Goal: Book appointment/travel/reservation

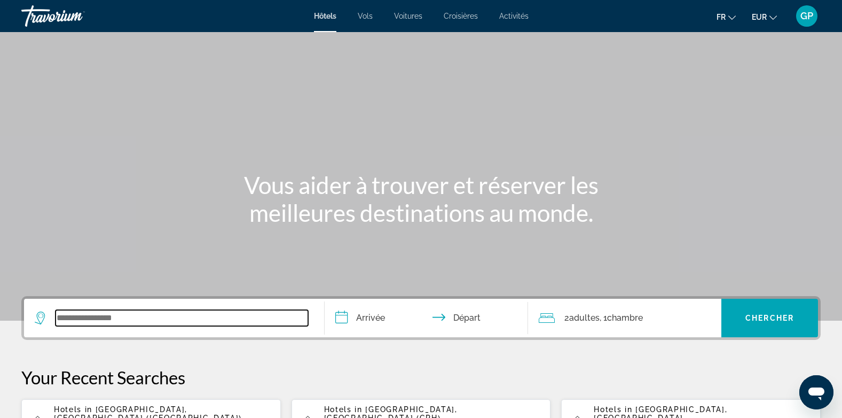
click at [114, 323] on input "Search widget" at bounding box center [182, 318] width 253 height 16
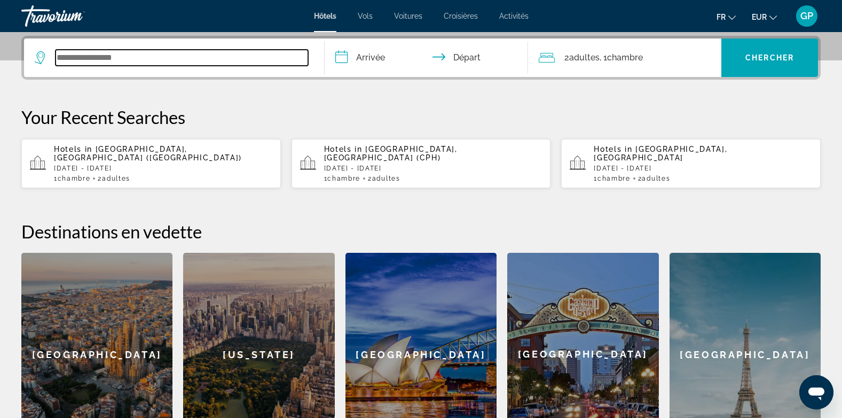
scroll to position [261, 0]
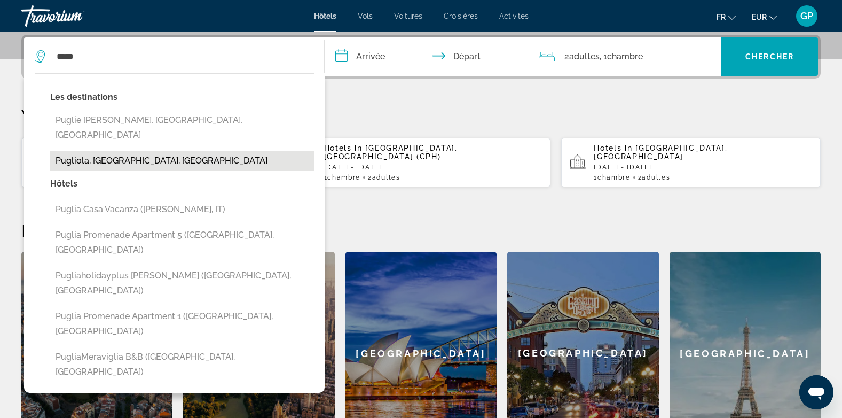
click at [137, 151] on button "Pugliola, [GEOGRAPHIC_DATA], [GEOGRAPHIC_DATA]" at bounding box center [182, 161] width 264 height 20
type input "**********"
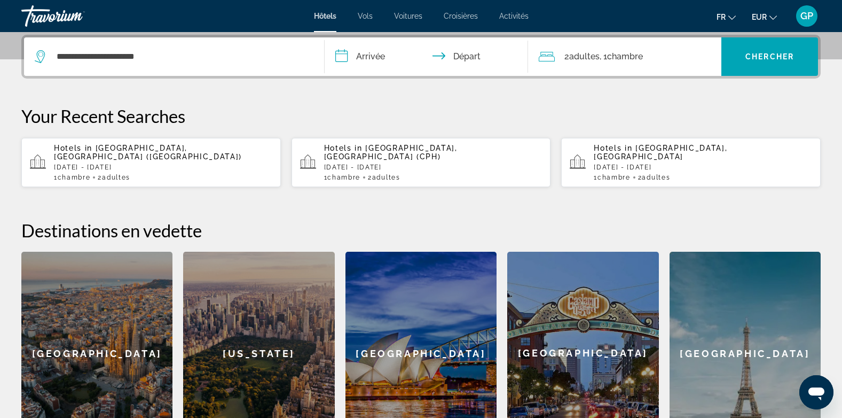
click at [376, 57] on input "**********" at bounding box center [429, 58] width 208 height 42
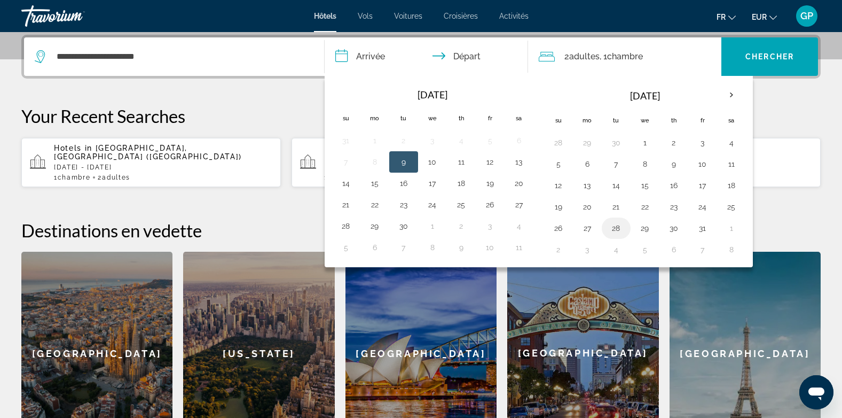
click at [616, 231] on button "28" at bounding box center [616, 228] width 17 height 15
click at [700, 226] on button "31" at bounding box center [702, 228] width 17 height 15
type input "**********"
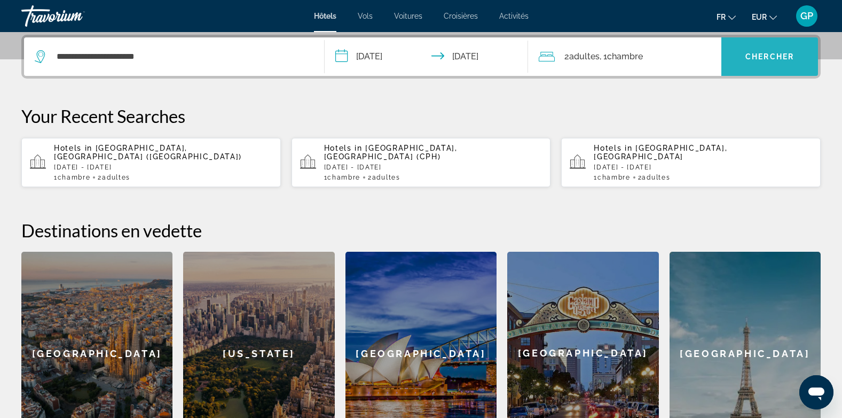
click at [766, 60] on button "Chercher" at bounding box center [769, 56] width 97 height 38
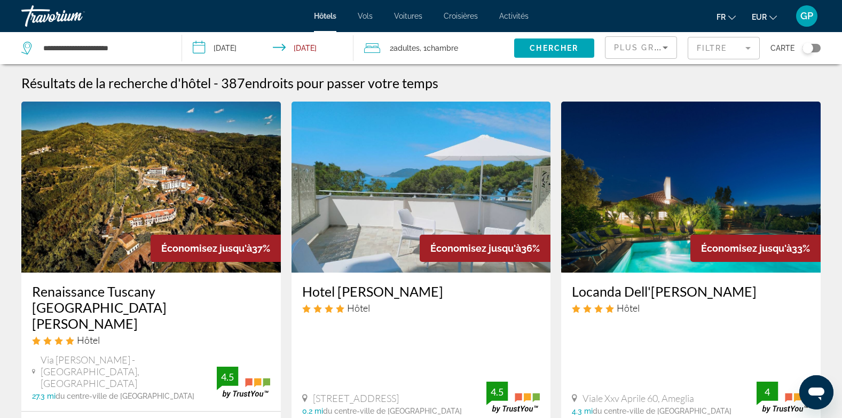
click at [816, 47] on div "Toggle map" at bounding box center [812, 48] width 18 height 9
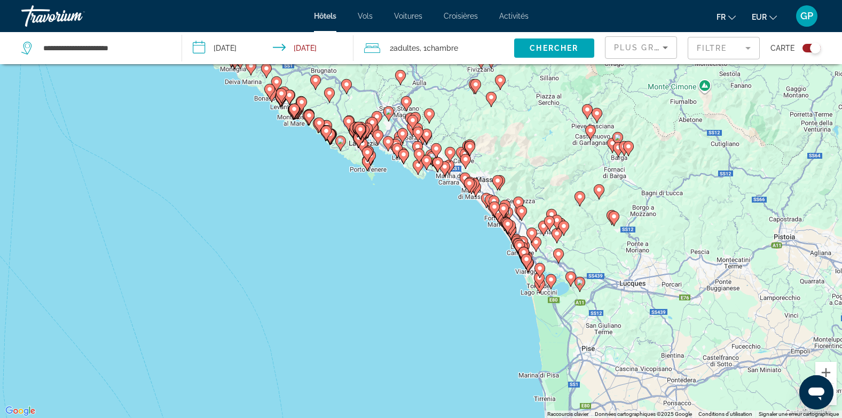
drag, startPoint x: 633, startPoint y: 321, endPoint x: 623, endPoint y: 207, distance: 114.7
click at [623, 207] on div "Pour activer le glissement avec le clavier, appuyez sur Alt+Entrée. Une fois ce…" at bounding box center [421, 209] width 842 height 418
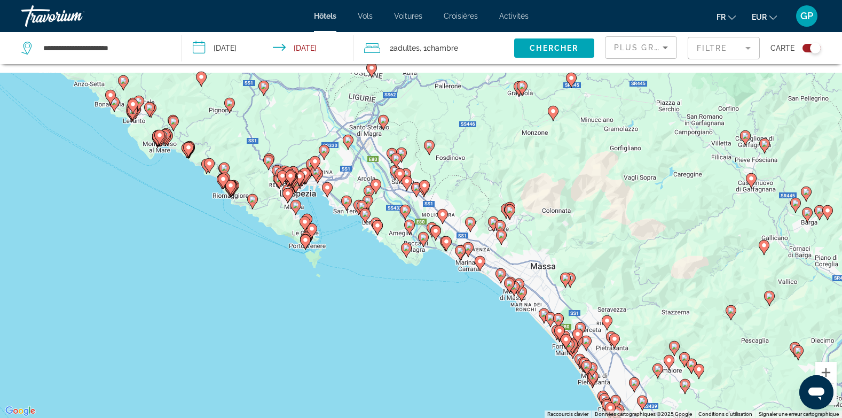
drag, startPoint x: 488, startPoint y: 156, endPoint x: 497, endPoint y: 352, distance: 195.7
click at [497, 352] on div "Pour activer le glissement avec le clavier, appuyez sur Alt+Entrée. Une fois ce…" at bounding box center [421, 209] width 842 height 418
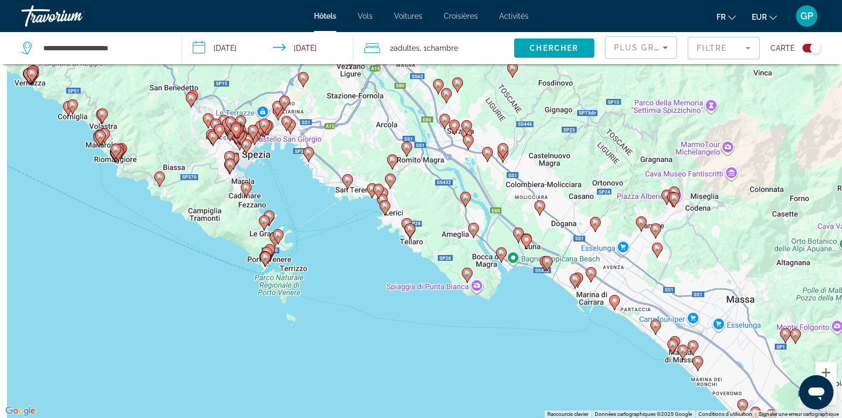
drag, startPoint x: 454, startPoint y: 244, endPoint x: 514, endPoint y: 357, distance: 128.0
click at [514, 357] on div "Pour activer le glissement avec le clavier, appuyez sur Alt+Entrée. Une fois ce…" at bounding box center [421, 209] width 842 height 418
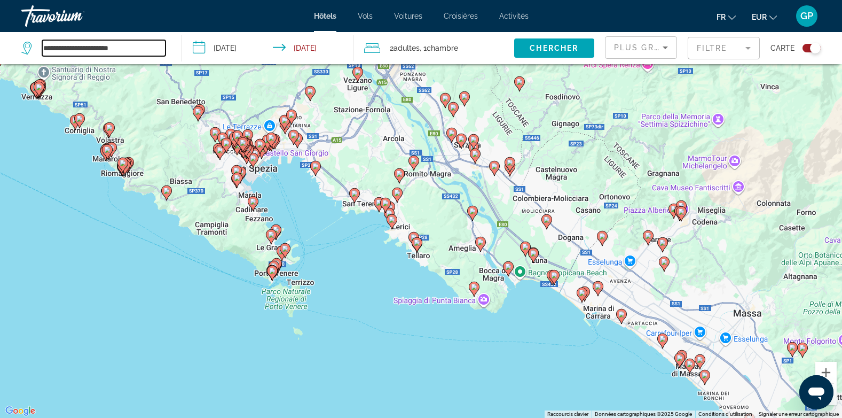
click at [119, 47] on input "**********" at bounding box center [103, 48] width 123 height 16
drag, startPoint x: 119, startPoint y: 47, endPoint x: 44, endPoint y: 47, distance: 74.8
click at [44, 47] on input "**********" at bounding box center [103, 48] width 123 height 16
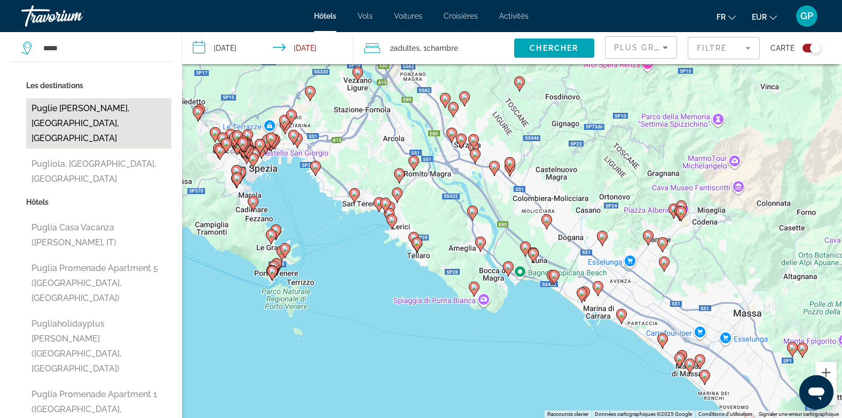
click at [84, 105] on button "Puglie [PERSON_NAME], [GEOGRAPHIC_DATA], [GEOGRAPHIC_DATA]" at bounding box center [98, 123] width 145 height 50
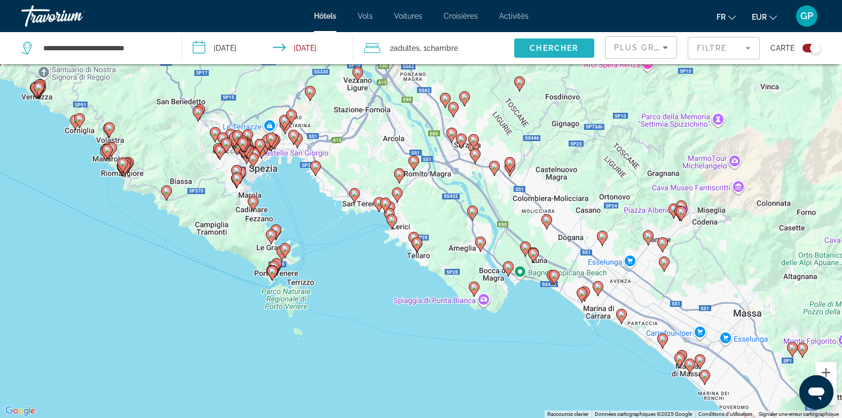
click at [573, 53] on span "Search widget" at bounding box center [554, 48] width 80 height 26
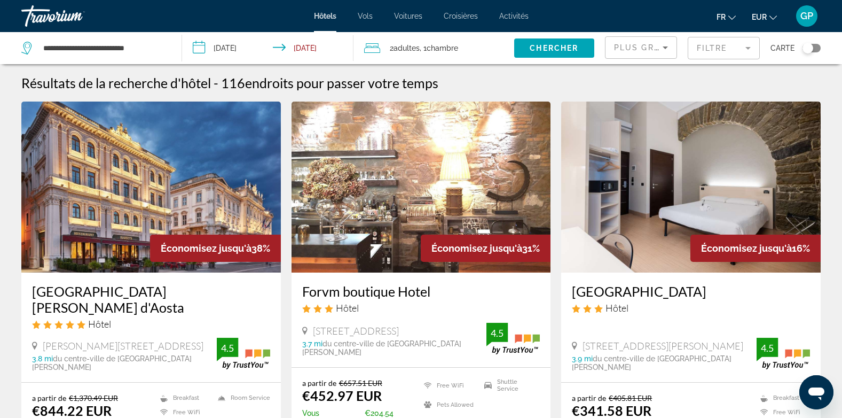
click at [819, 48] on div "Toggle map" at bounding box center [812, 48] width 18 height 9
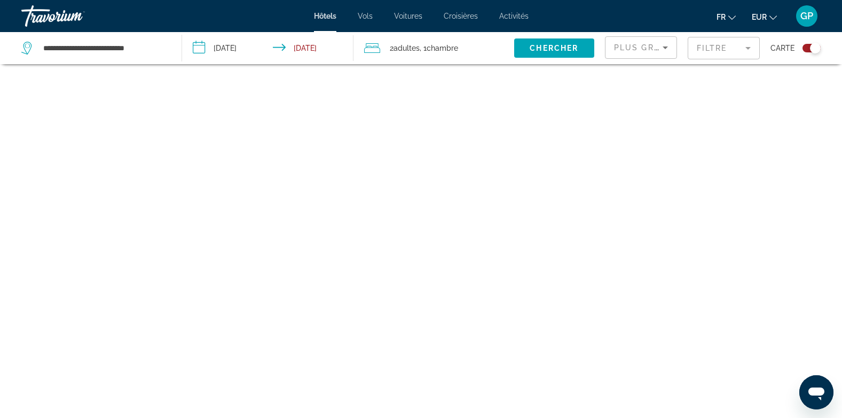
scroll to position [64, 0]
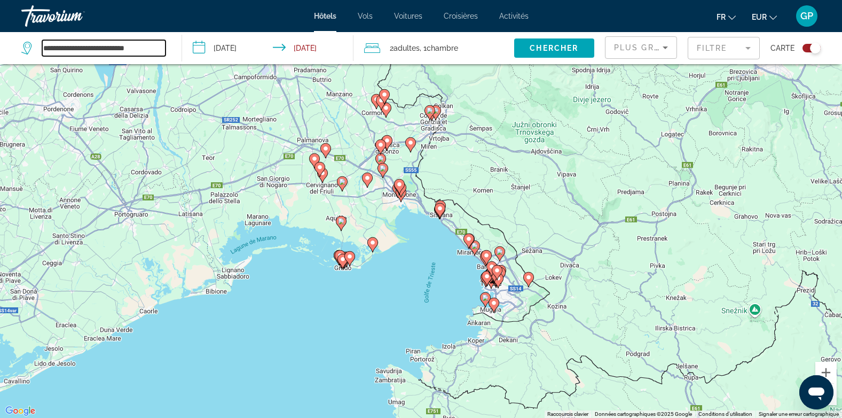
drag, startPoint x: 142, startPoint y: 46, endPoint x: 40, endPoint y: 52, distance: 102.1
click at [40, 52] on div "**********" at bounding box center [93, 48] width 144 height 16
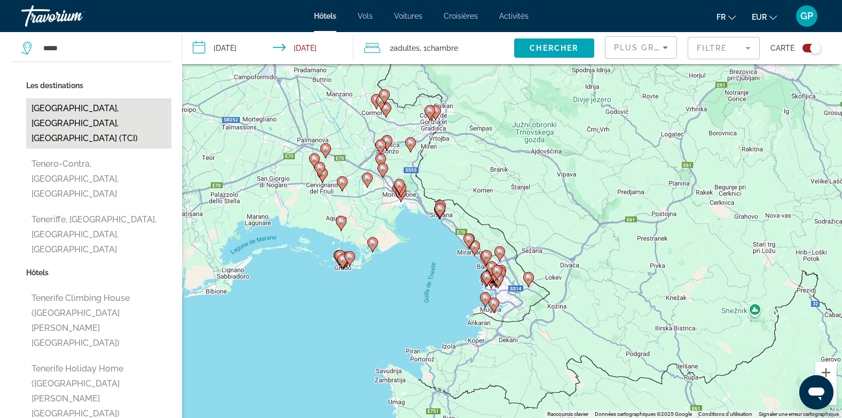
click at [100, 111] on button "[GEOGRAPHIC_DATA], [GEOGRAPHIC_DATA], [GEOGRAPHIC_DATA] (TCI)" at bounding box center [98, 123] width 145 height 50
type input "**********"
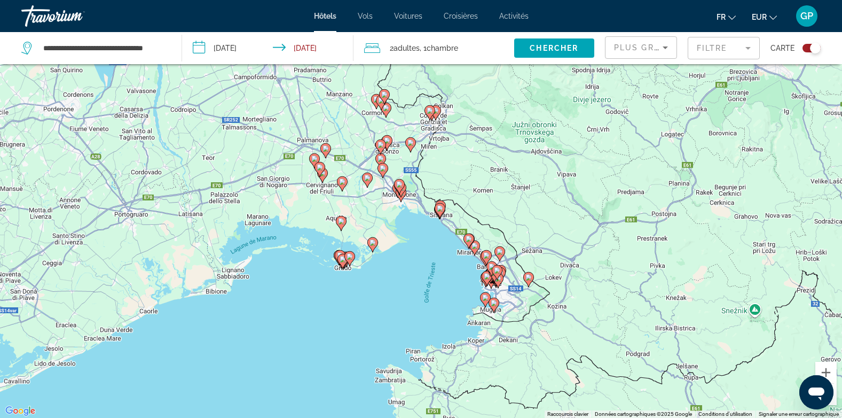
click at [237, 51] on input "**********" at bounding box center [270, 49] width 176 height 35
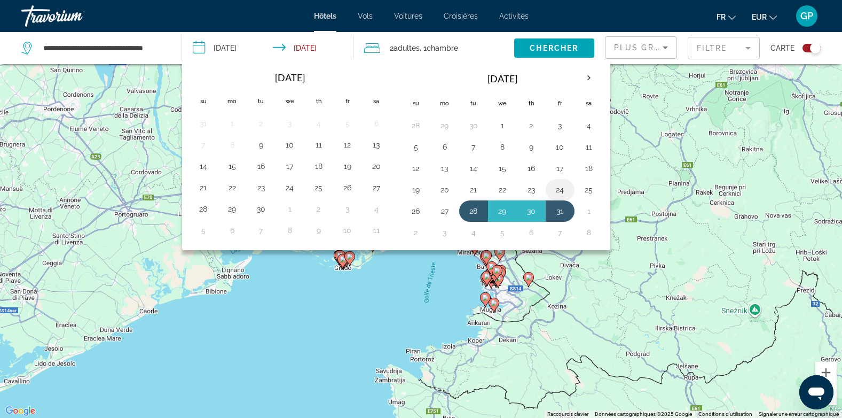
click at [560, 193] on button "24" at bounding box center [560, 189] width 17 height 15
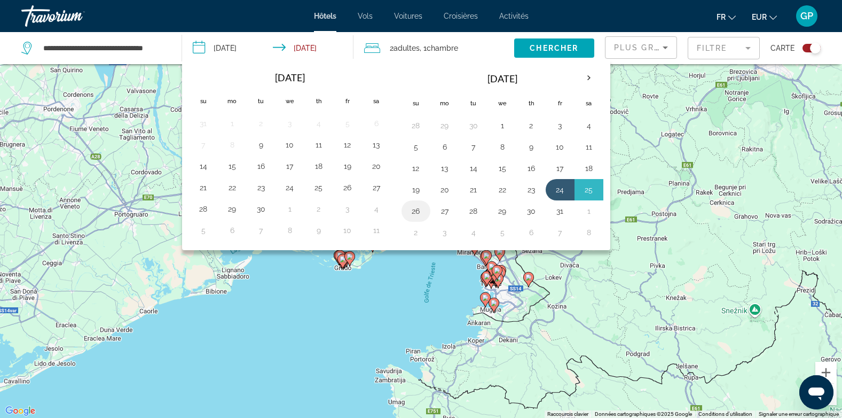
click at [422, 210] on button "26" at bounding box center [415, 210] width 17 height 15
type input "**********"
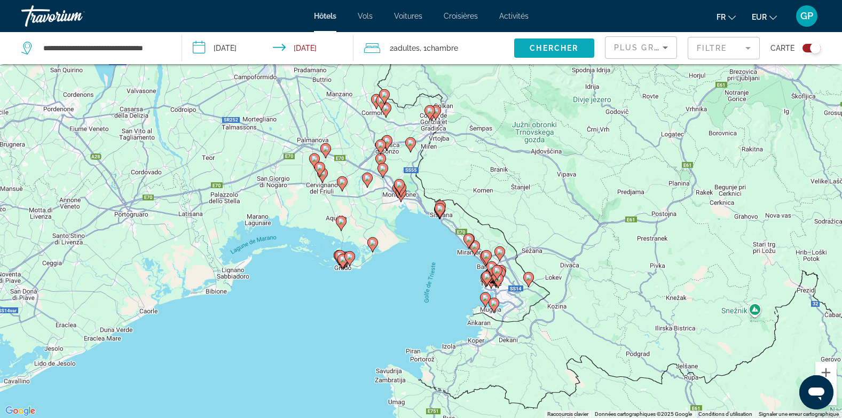
click at [567, 53] on span "Search widget" at bounding box center [554, 48] width 80 height 26
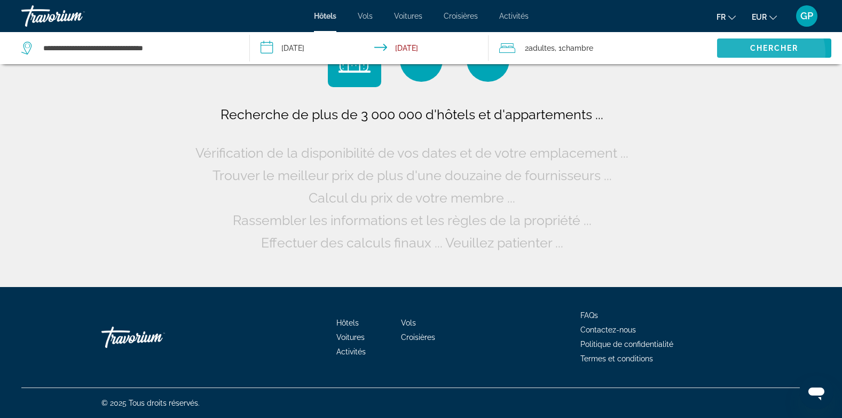
scroll to position [0, 0]
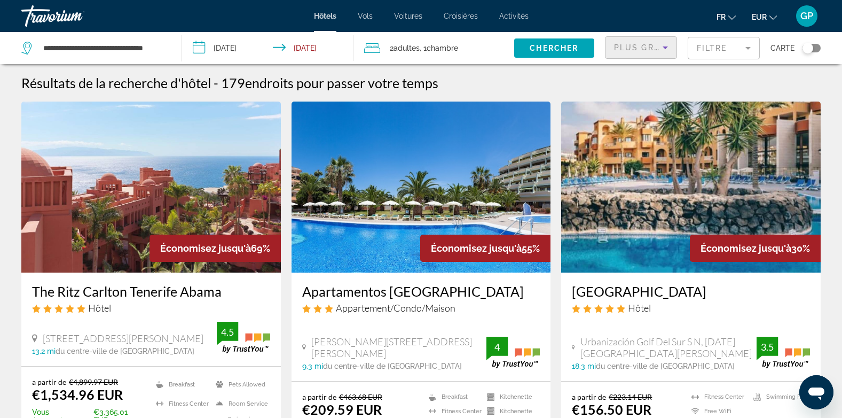
click at [660, 49] on icon "Sort by" at bounding box center [665, 47] width 13 height 13
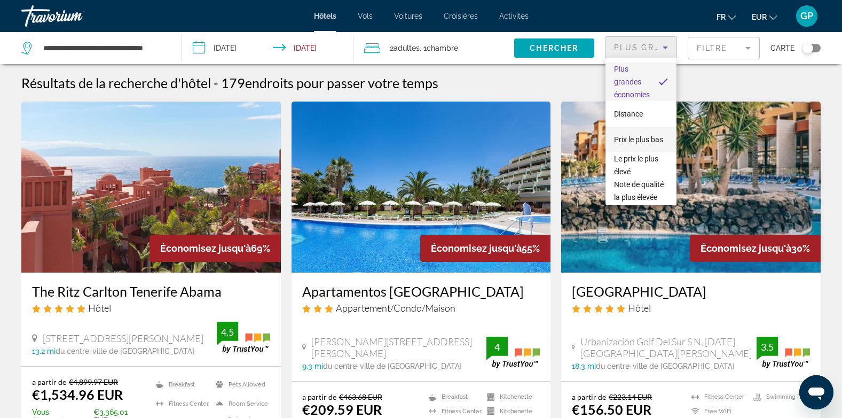
click at [644, 135] on span "Prix le plus bas" at bounding box center [638, 139] width 49 height 9
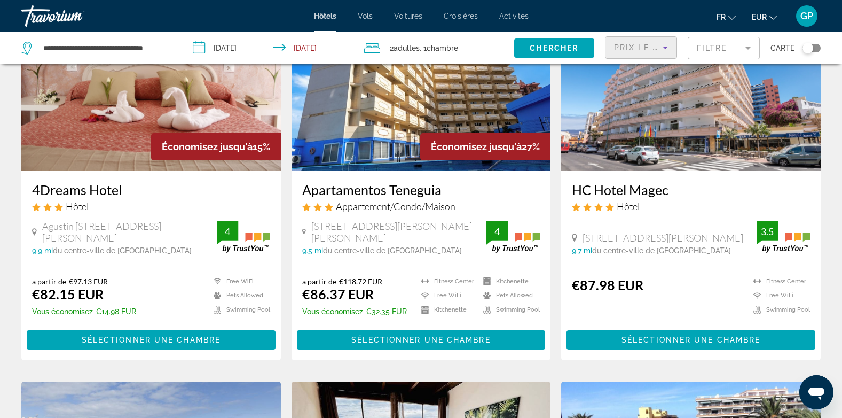
scroll to position [107, 0]
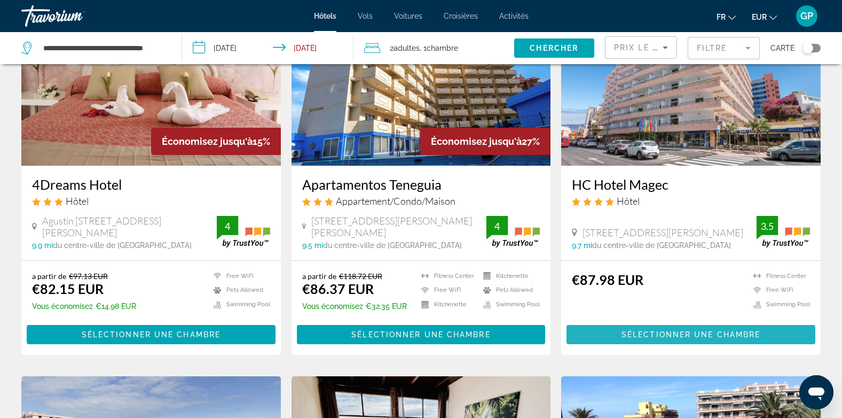
click at [684, 333] on span "Sélectionner une chambre" at bounding box center [691, 334] width 139 height 9
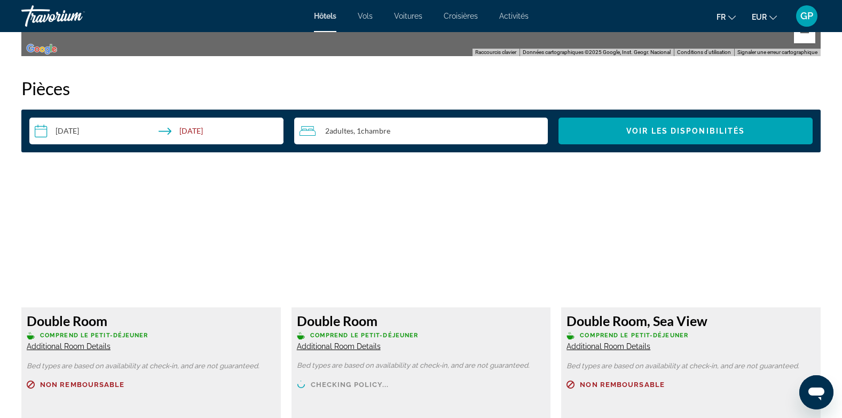
scroll to position [1388, 0]
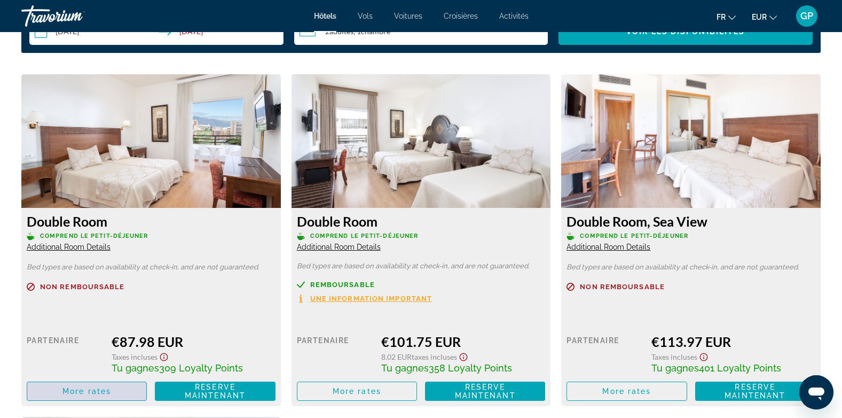
click at [82, 391] on span "More rates" at bounding box center [86, 391] width 49 height 9
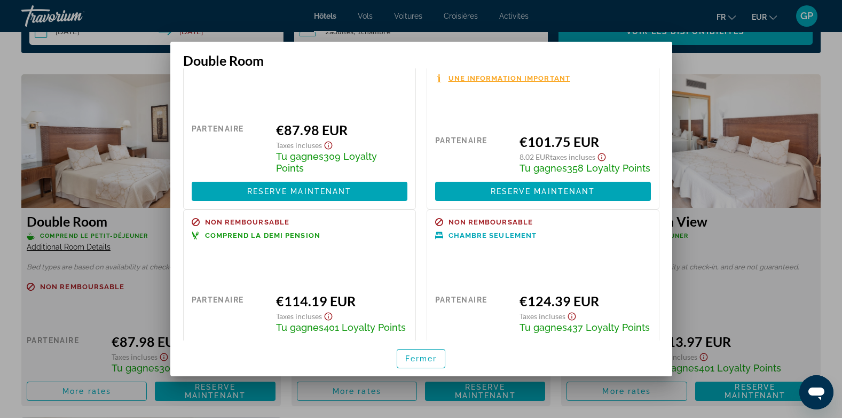
scroll to position [0, 0]
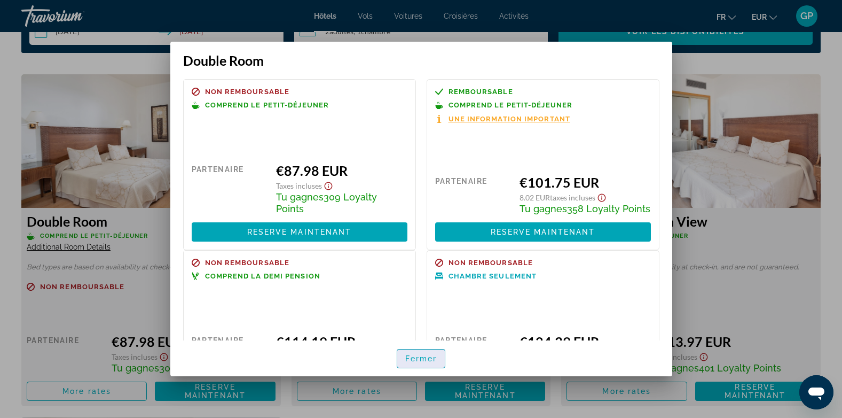
click at [412, 358] on span "Fermer" at bounding box center [421, 358] width 32 height 9
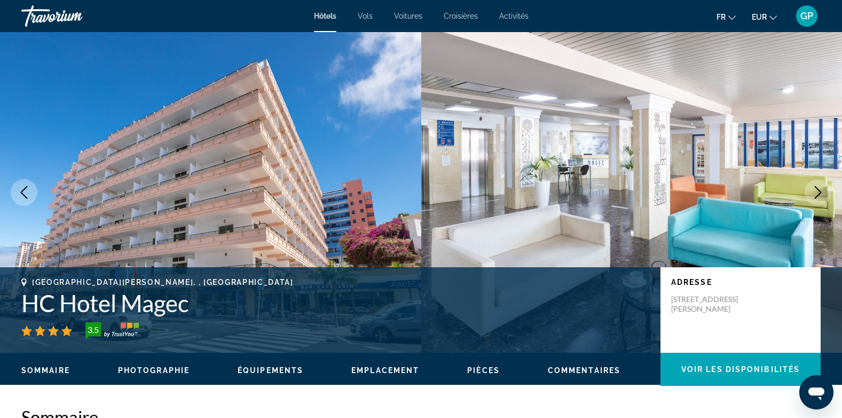
scroll to position [1388, 0]
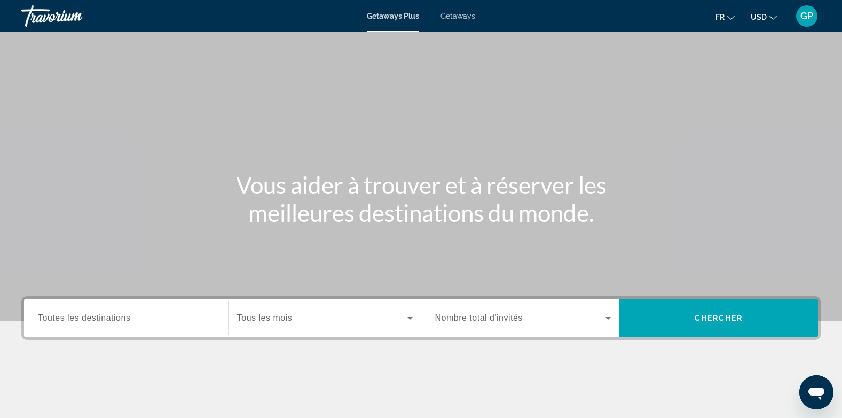
click at [455, 17] on span "Getaways" at bounding box center [458, 16] width 35 height 9
click at [117, 318] on span "Toutes les destinations" at bounding box center [84, 317] width 92 height 9
click at [117, 318] on input "Destination Toutes les destinations" at bounding box center [126, 318] width 176 height 13
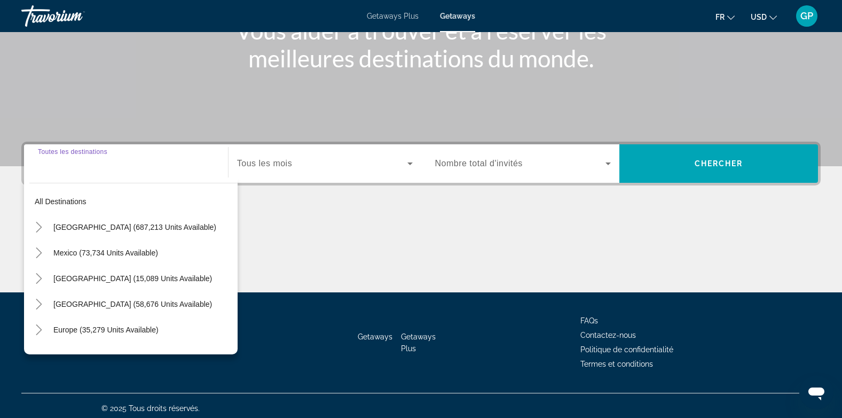
scroll to position [160, 0]
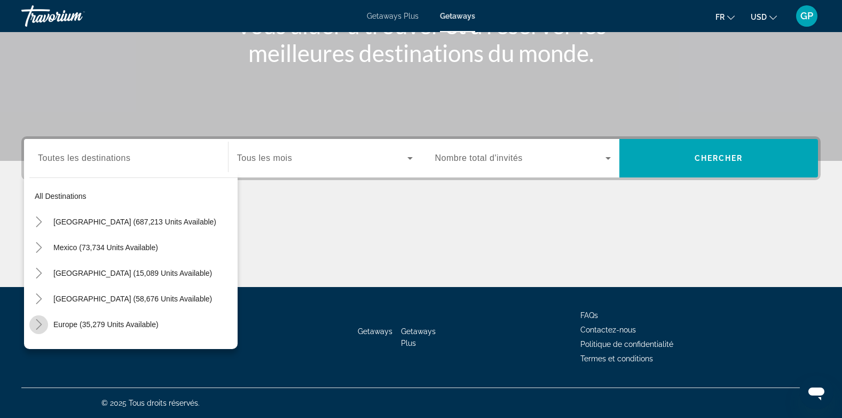
click at [38, 321] on icon "Toggle Europe (35,279 units available)" at bounding box center [39, 324] width 6 height 11
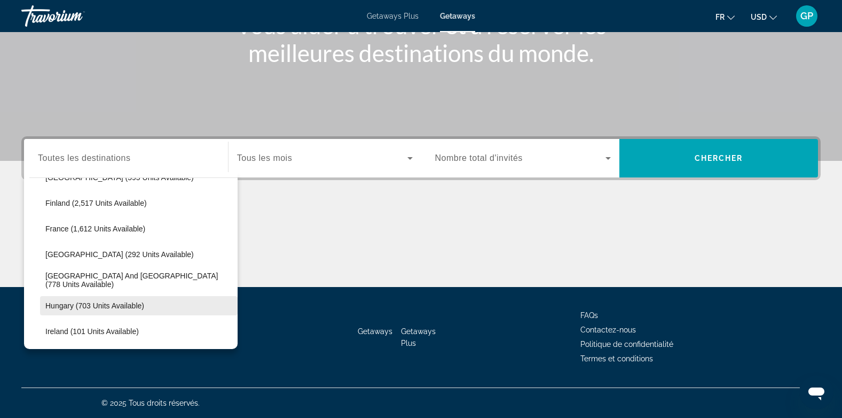
scroll to position [294, 0]
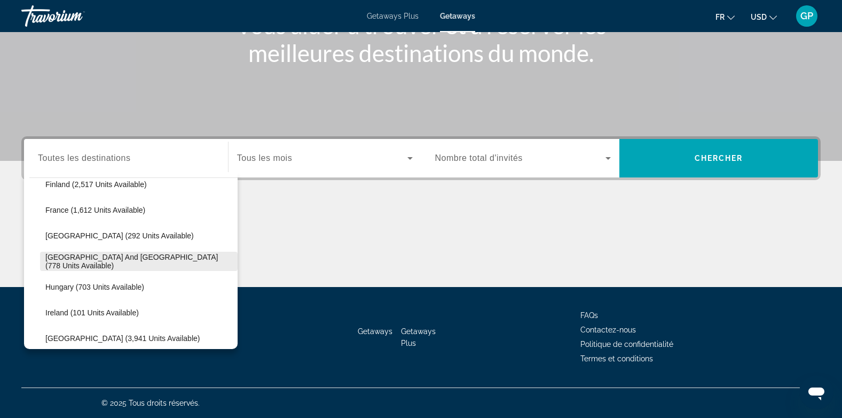
click at [72, 261] on span "Greece and Cyprus (778 units available)" at bounding box center [138, 261] width 187 height 17
type input "**********"
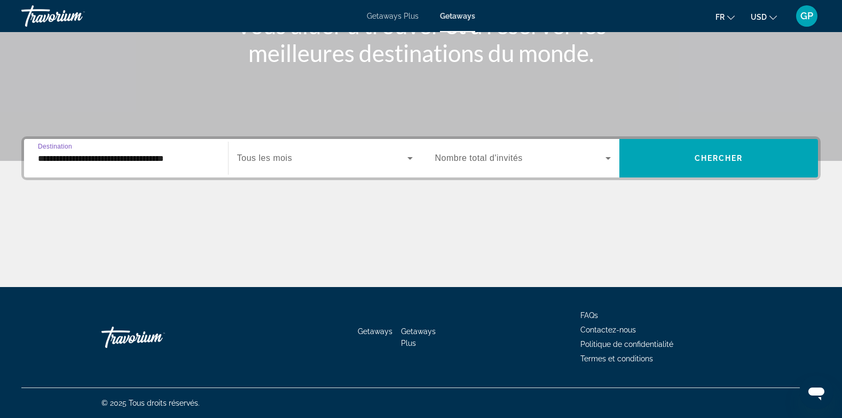
click at [336, 154] on span "Search widget" at bounding box center [322, 158] width 170 height 13
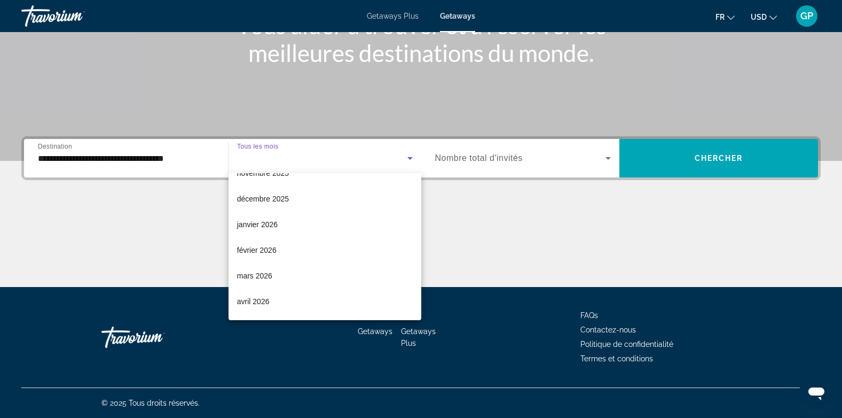
scroll to position [107, 0]
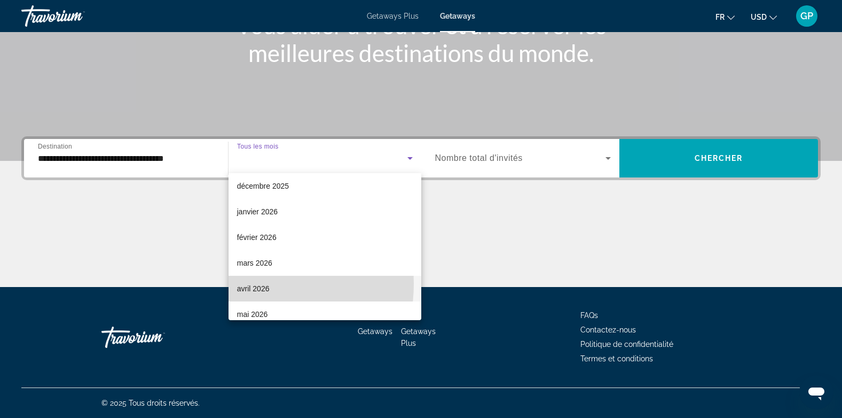
click at [246, 284] on span "avril 2026" at bounding box center [253, 288] width 33 height 13
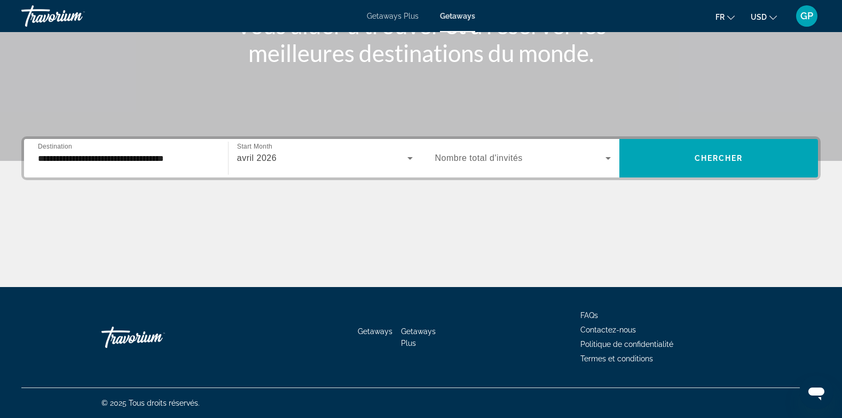
click at [491, 160] on span "Nombre total d'invités" at bounding box center [479, 157] width 88 height 9
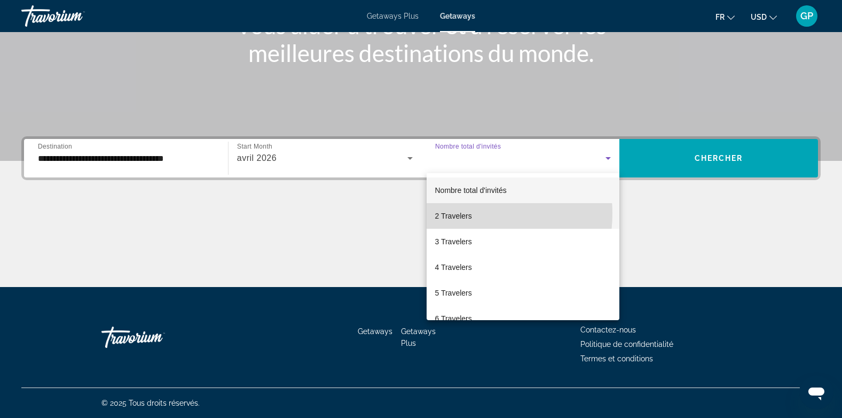
click at [466, 213] on span "2 Travelers" at bounding box center [453, 215] width 37 height 13
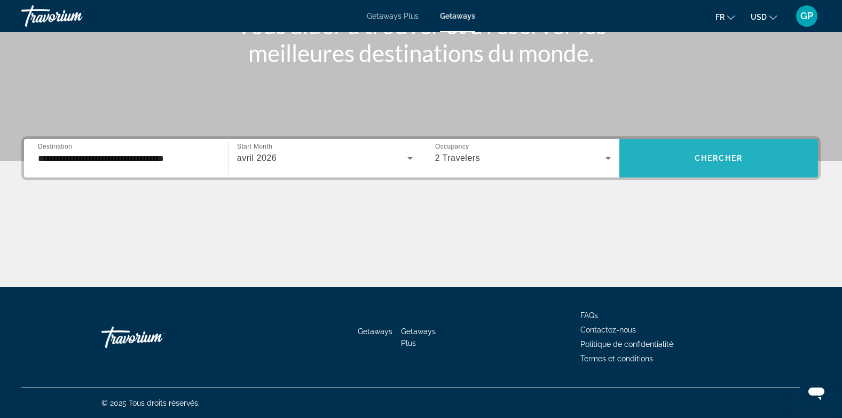
click at [712, 161] on span "Chercher" at bounding box center [719, 158] width 49 height 9
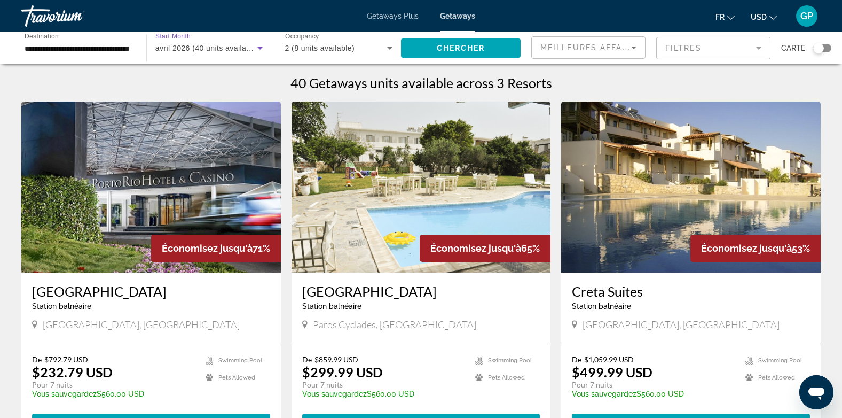
click at [210, 48] on span "avril 2026 (40 units available)" at bounding box center [207, 48] width 105 height 9
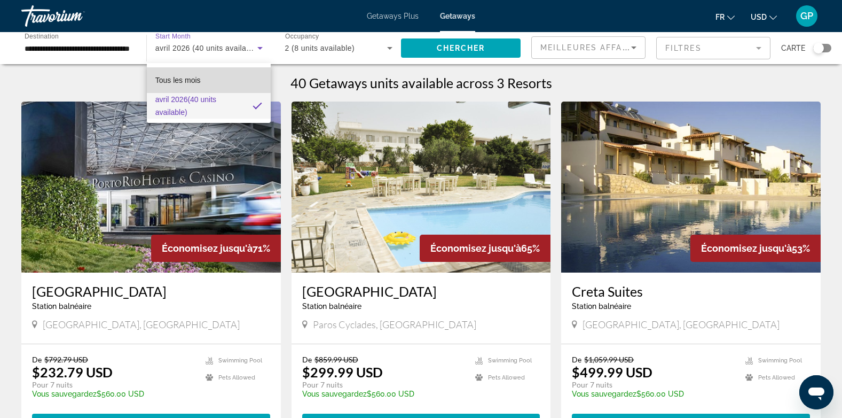
click at [217, 80] on mat-option "Tous les mois" at bounding box center [209, 80] width 124 height 26
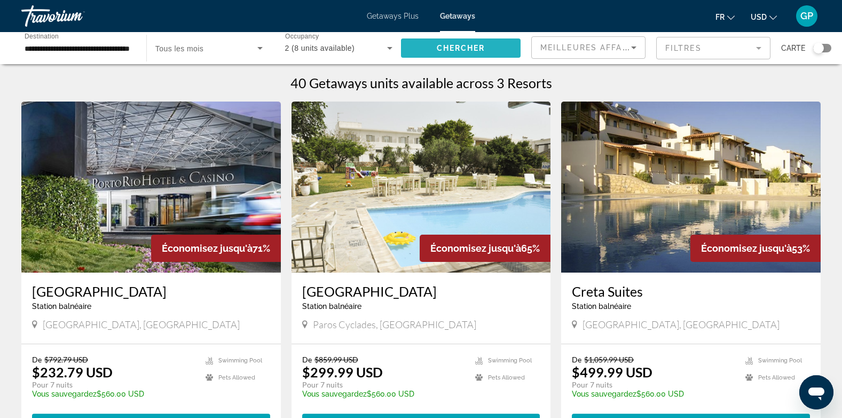
click at [490, 50] on span "Search widget" at bounding box center [461, 48] width 120 height 26
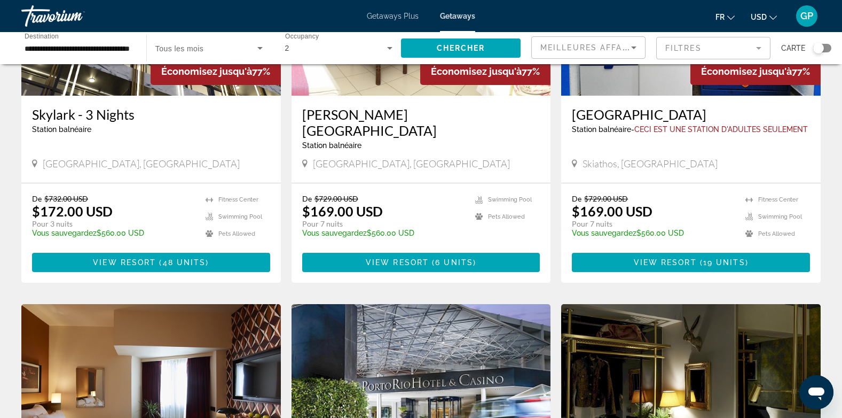
scroll to position [160, 0]
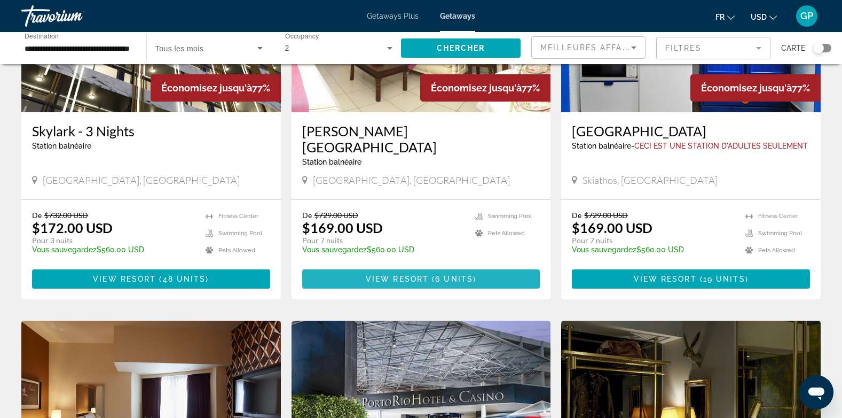
click at [417, 274] on span "View Resort" at bounding box center [397, 278] width 63 height 9
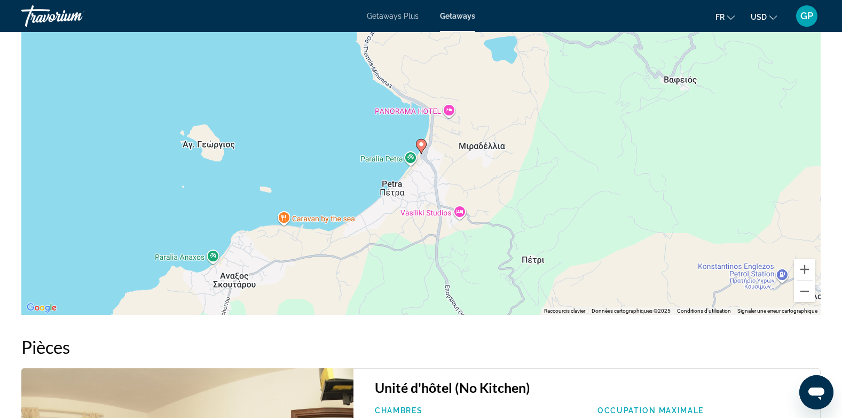
scroll to position [1432, 0]
